Goal: Communication & Community: Answer question/provide support

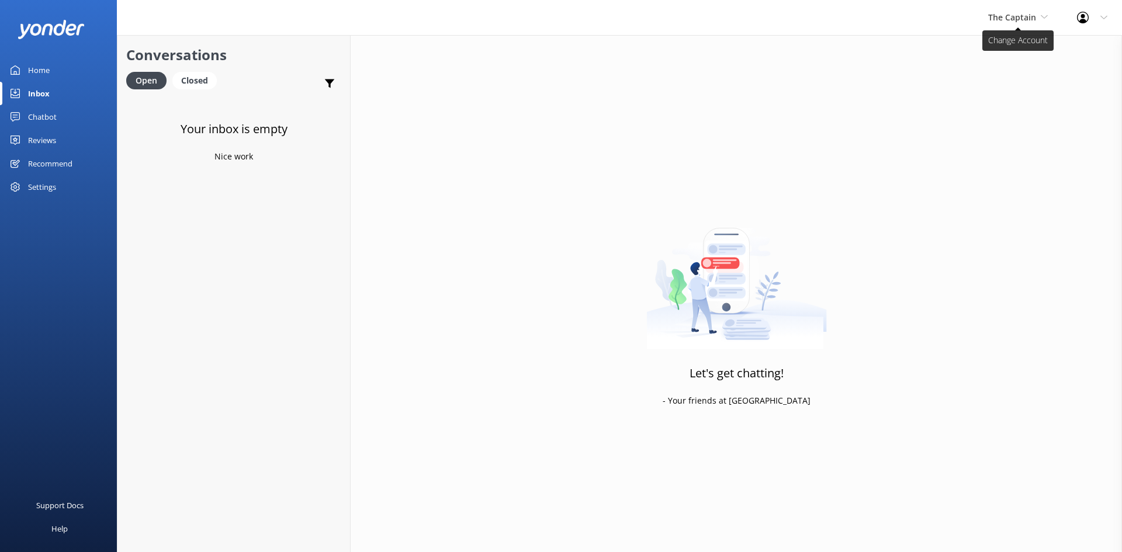
click at [1014, 12] on span "The Captain" at bounding box center [1012, 17] width 48 height 11
click at [1000, 68] on link "Aruba's Activities Expert" at bounding box center [1032, 77] width 117 height 28
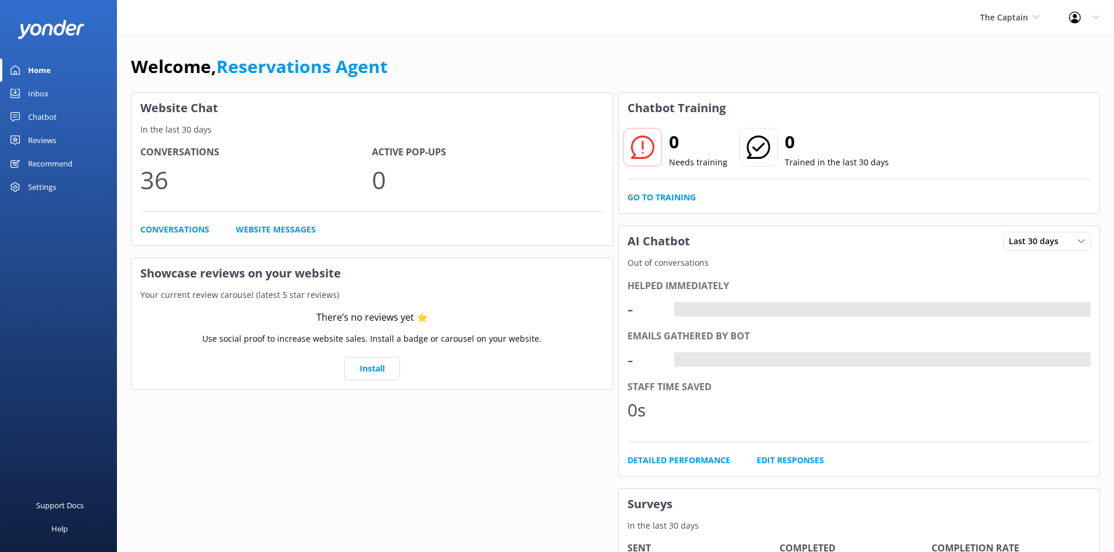
click at [51, 89] on link "Inbox" at bounding box center [58, 93] width 117 height 23
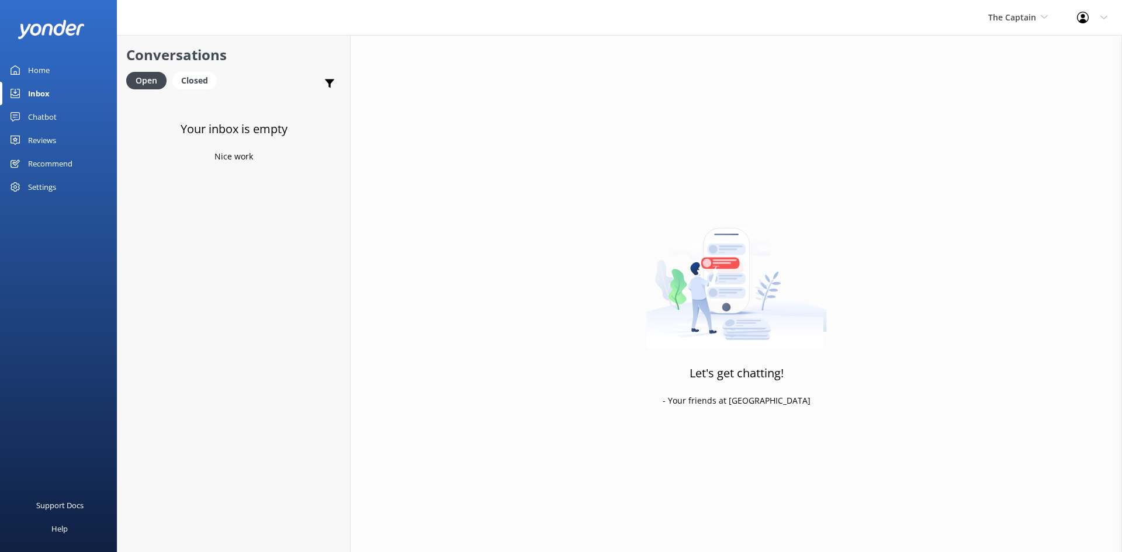
click at [32, 94] on div "Inbox" at bounding box center [39, 93] width 22 height 23
click at [998, 13] on span "The Captain" at bounding box center [1012, 17] width 48 height 11
click at [1026, 43] on link "De [GEOGRAPHIC_DATA]" at bounding box center [1032, 49] width 117 height 28
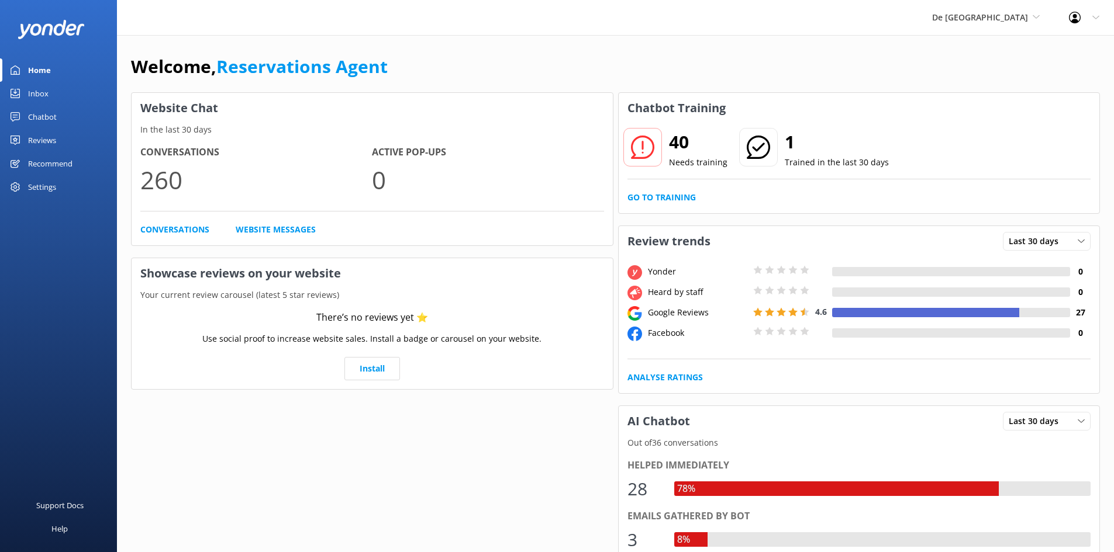
click at [50, 89] on link "Inbox" at bounding box center [58, 93] width 117 height 23
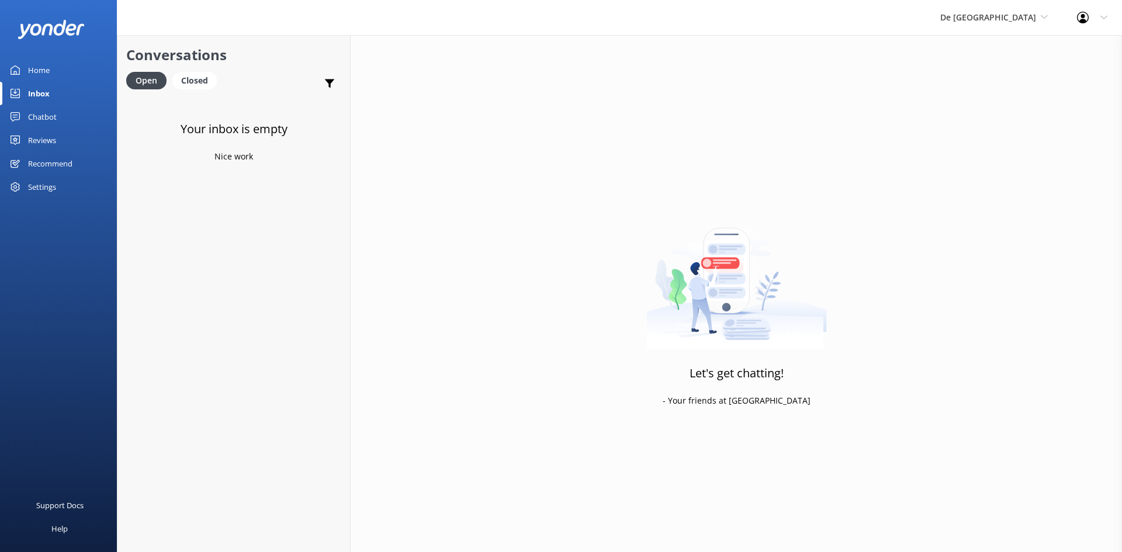
click at [47, 92] on div "Inbox" at bounding box center [39, 93] width 22 height 23
click at [1026, 15] on span "De [GEOGRAPHIC_DATA]" at bounding box center [989, 17] width 96 height 11
click at [1014, 69] on link "Aruba's Activities Expert" at bounding box center [984, 77] width 117 height 28
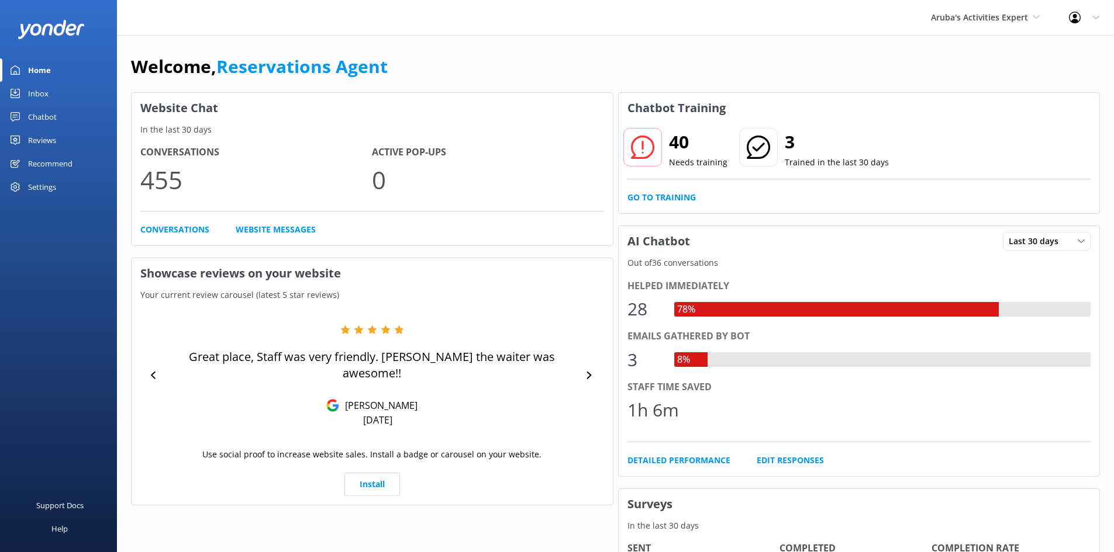
click at [47, 89] on div "Inbox" at bounding box center [38, 93] width 20 height 23
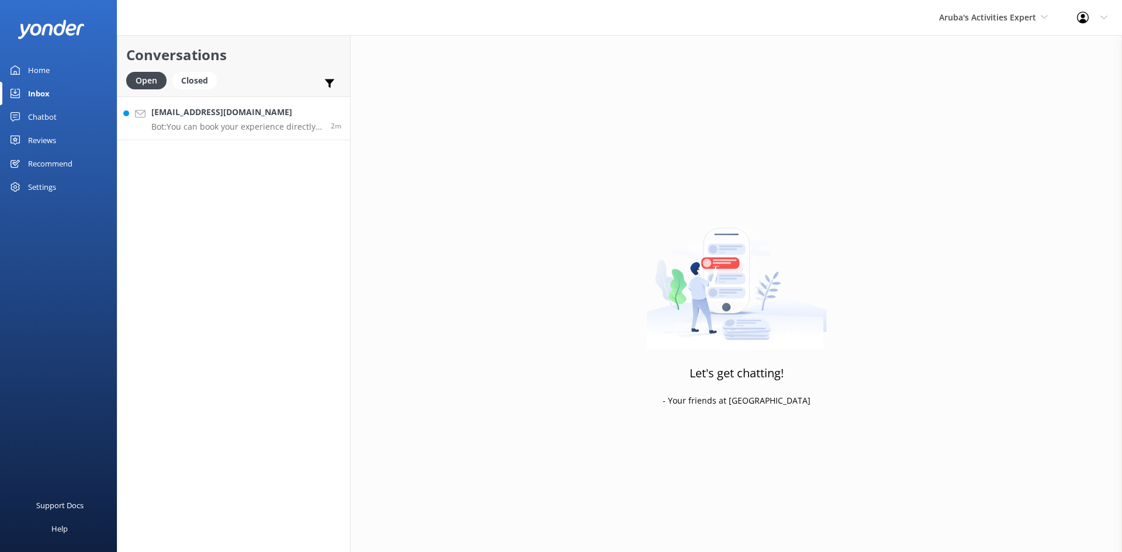
click at [215, 126] on p "Bot: You can book your experience directly through our website, by calling us a…" at bounding box center [236, 127] width 171 height 11
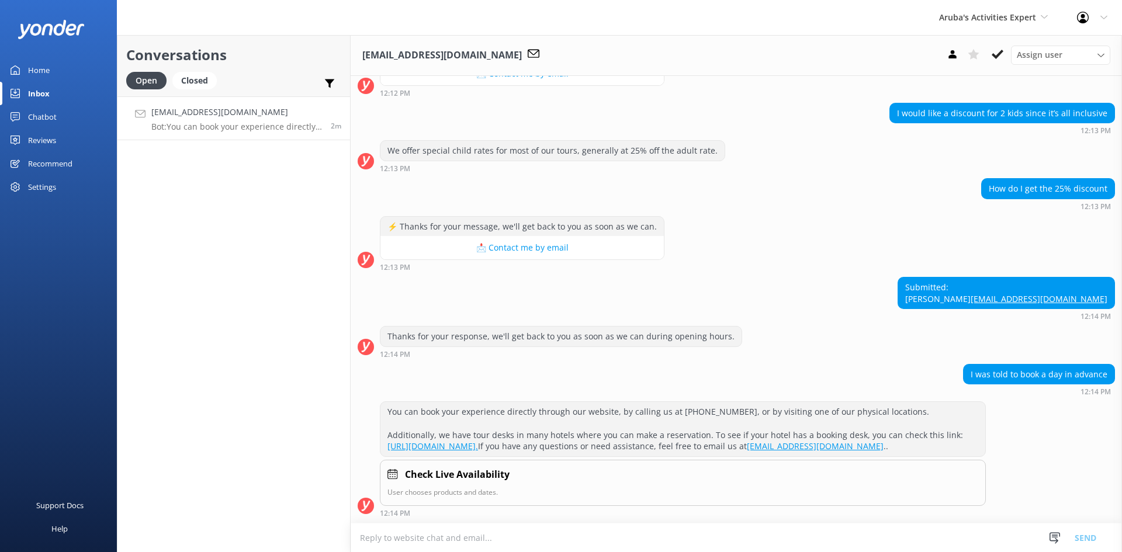
scroll to position [345, 0]
click at [1002, 53] on use at bounding box center [998, 54] width 12 height 9
